Goal: Find specific page/section: Find specific page/section

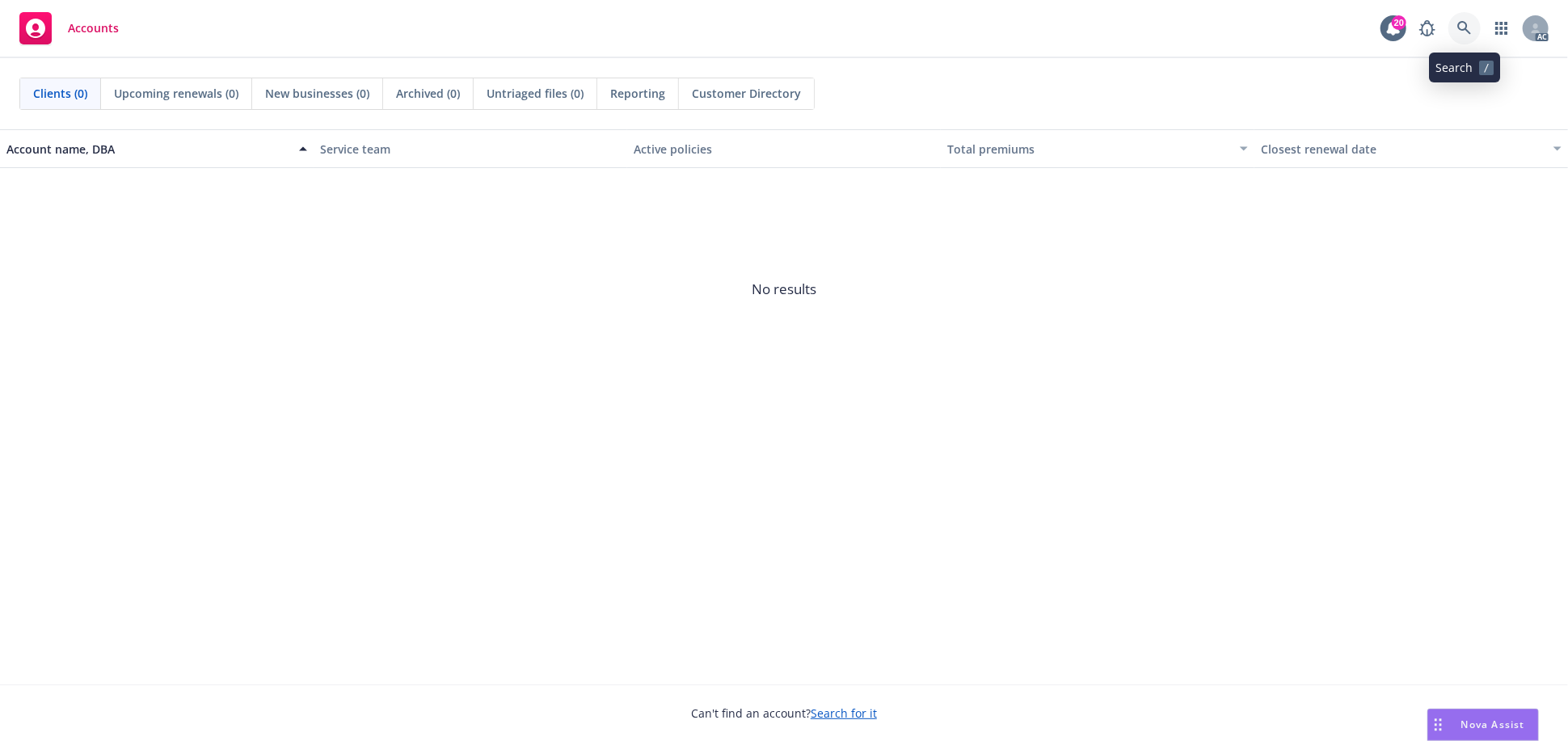
click at [1462, 27] on icon at bounding box center [1465, 28] width 14 height 14
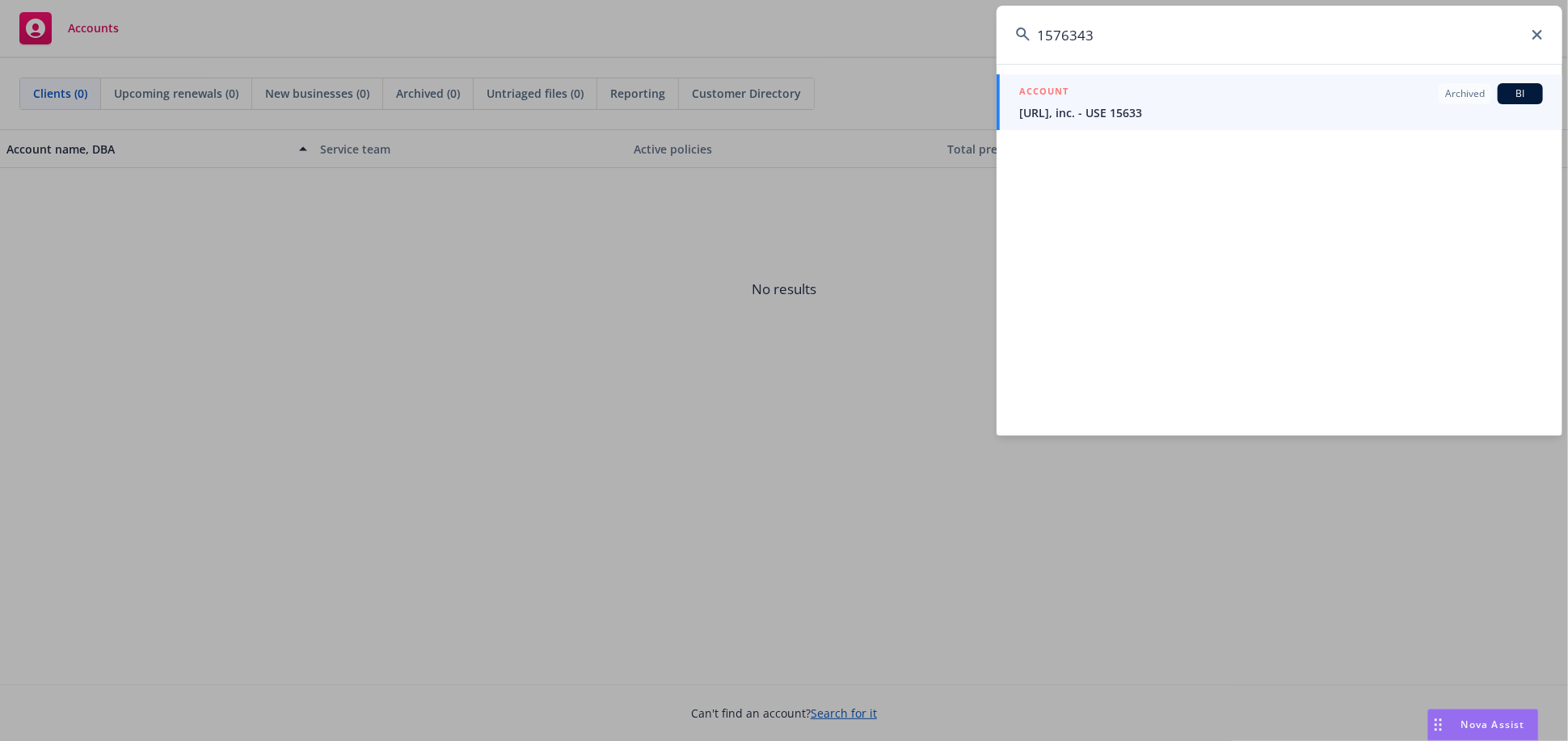
type input "1576343"
